Goal: Check status: Check status

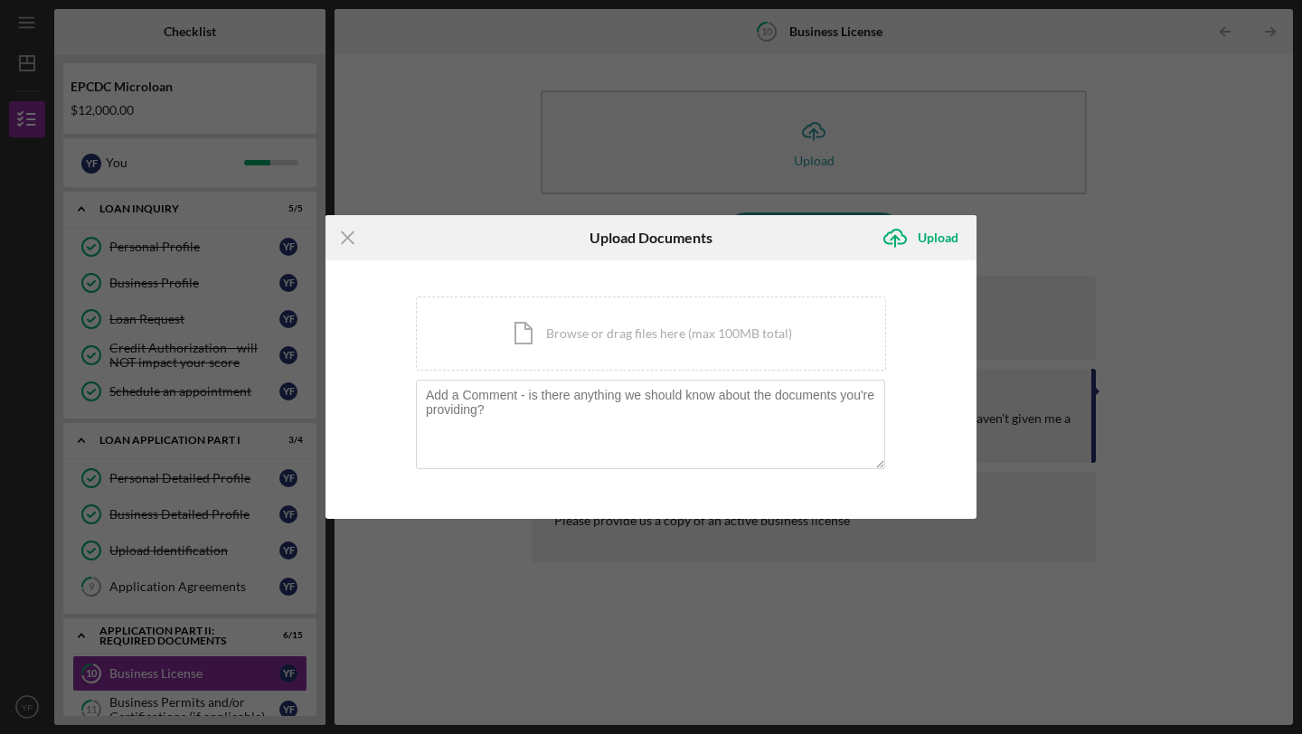
scroll to position [409, 0]
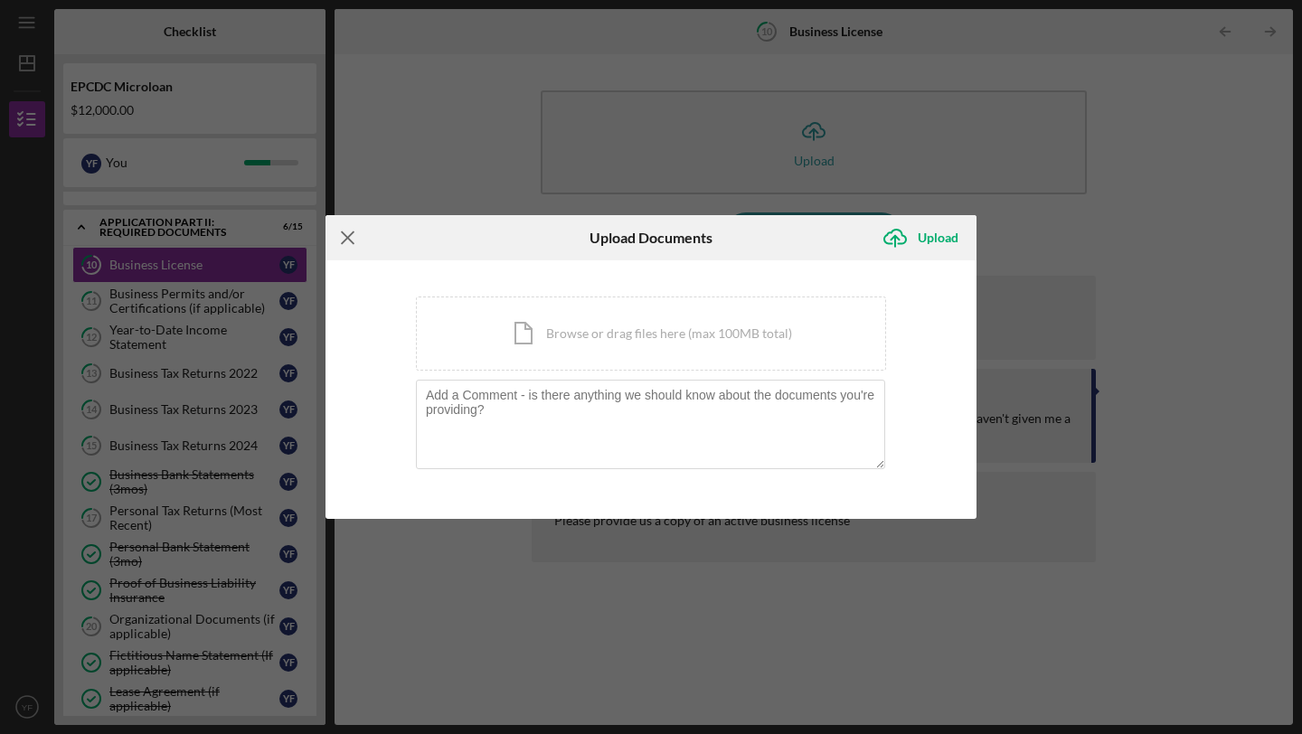
click at [355, 237] on icon "Icon/Menu Close" at bounding box center [347, 237] width 45 height 45
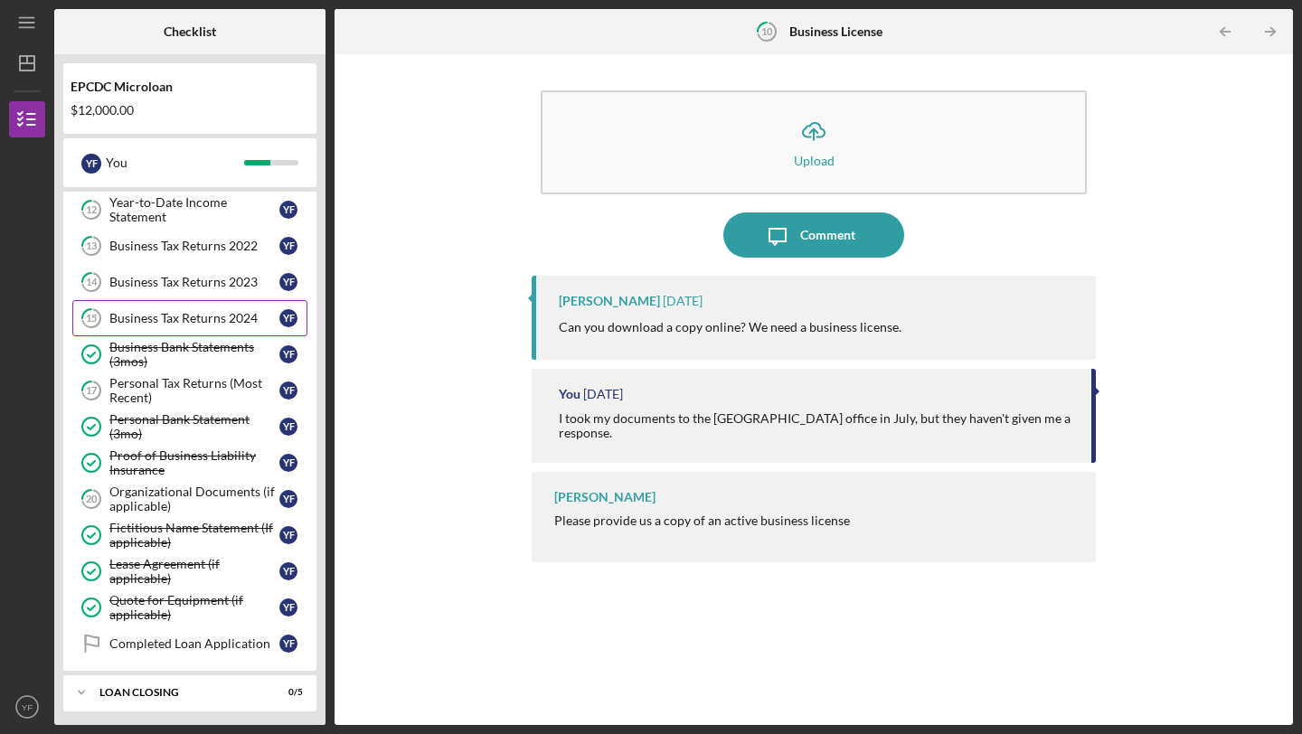
scroll to position [541, 0]
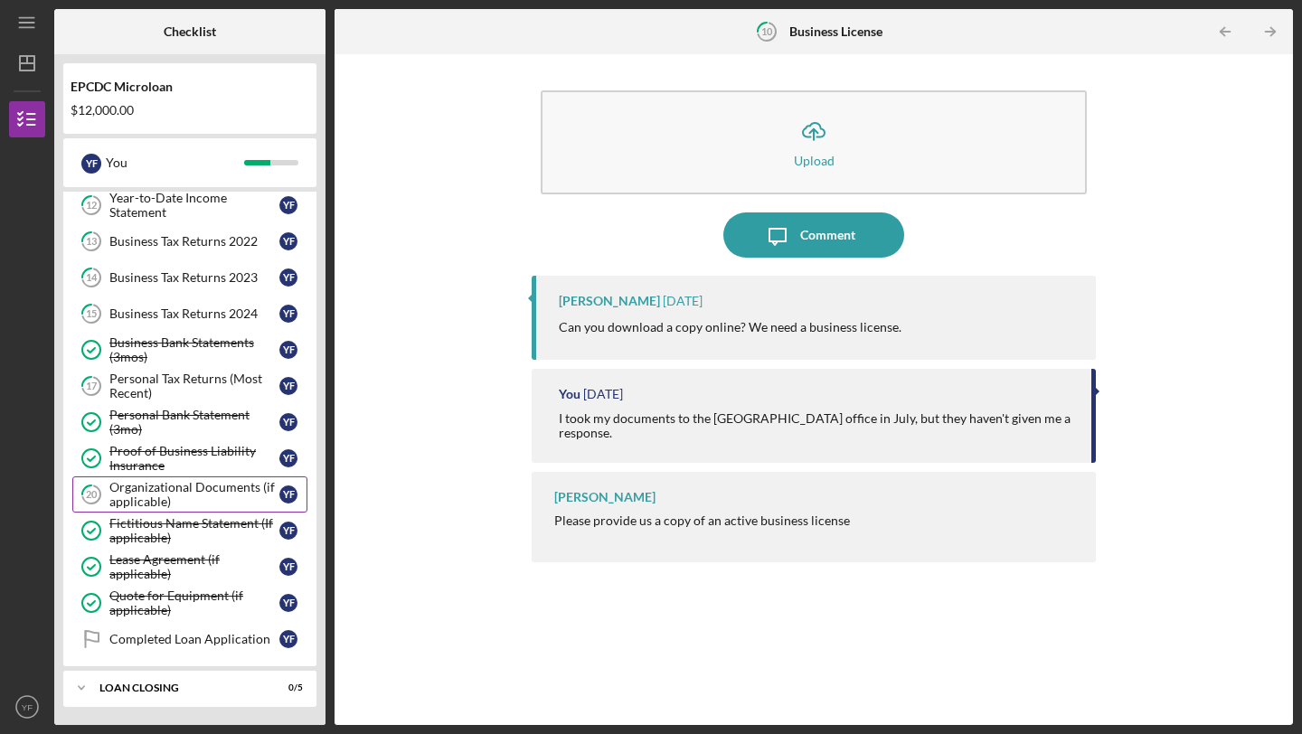
click at [156, 497] on div "Organizational Documents (if applicable)" at bounding box center [194, 494] width 170 height 29
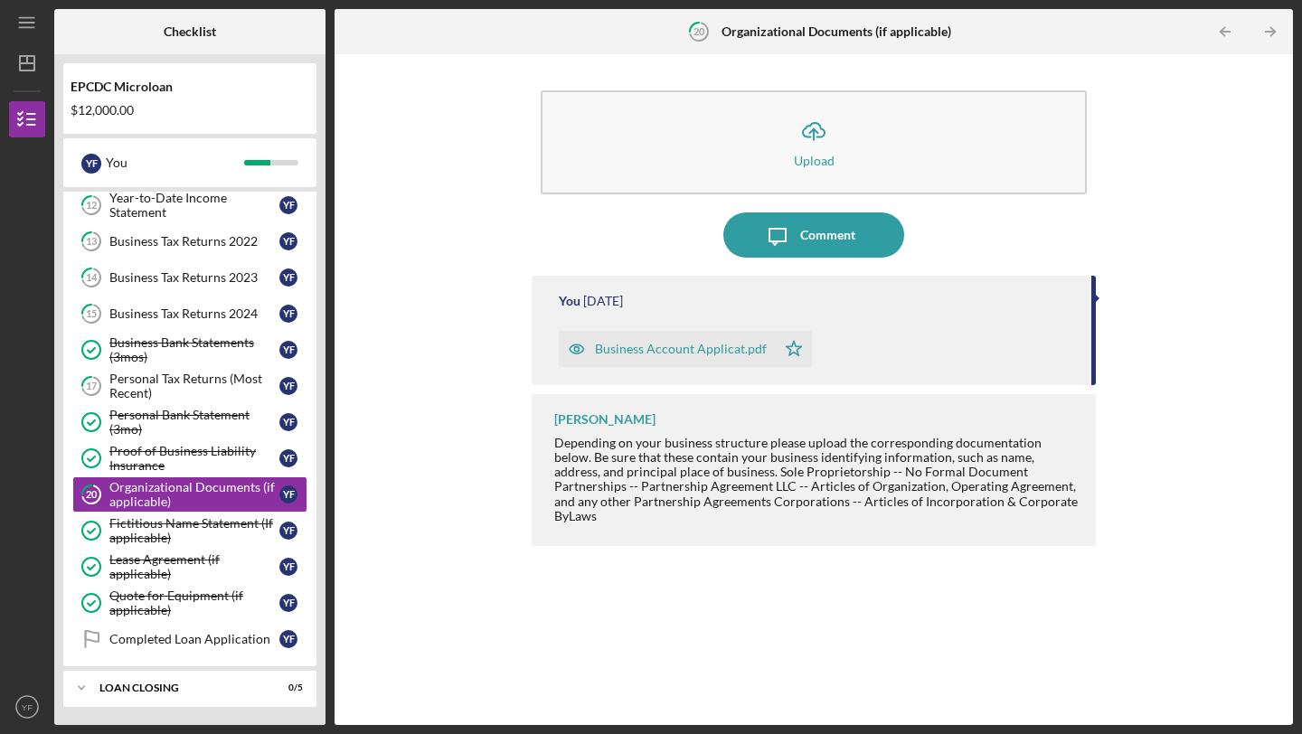
click at [718, 349] on div "Business Account Applicat.pdf" at bounding box center [681, 349] width 172 height 14
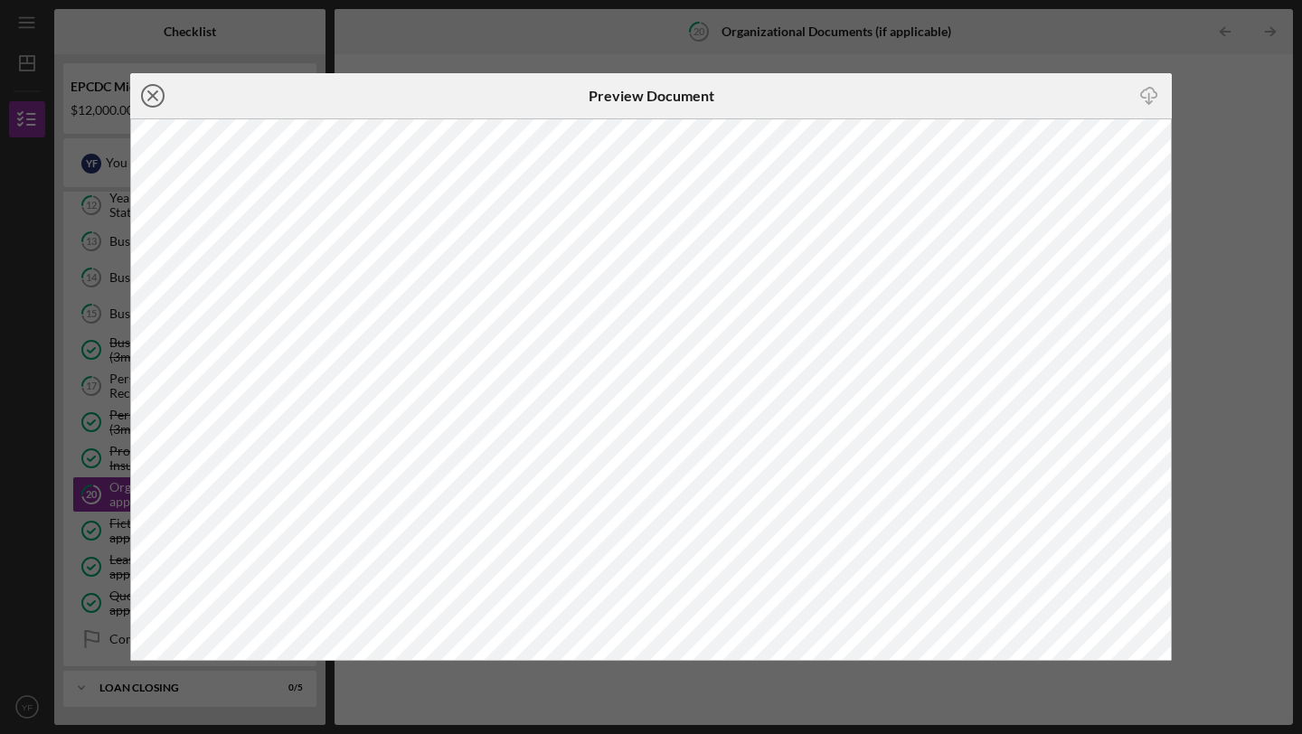
click at [155, 97] on icon "Icon/Close" at bounding box center [152, 95] width 45 height 45
